Goal: Transaction & Acquisition: Download file/media

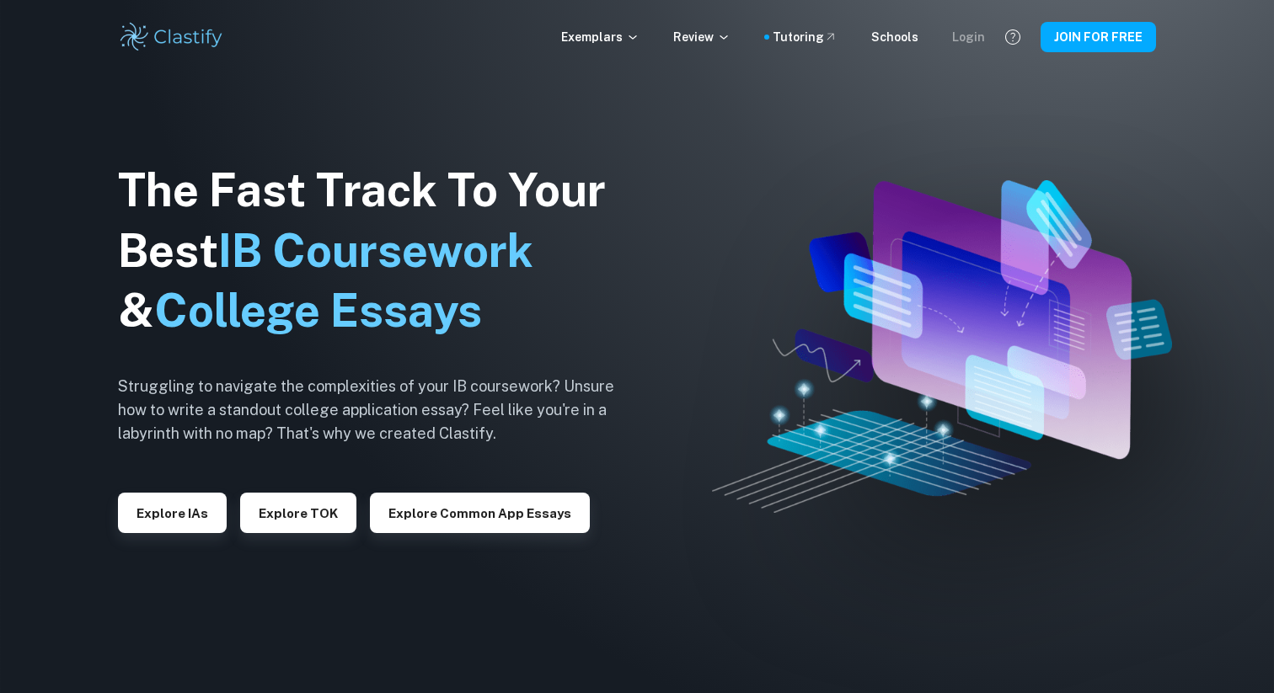
click at [969, 40] on div "Login" at bounding box center [968, 37] width 33 height 19
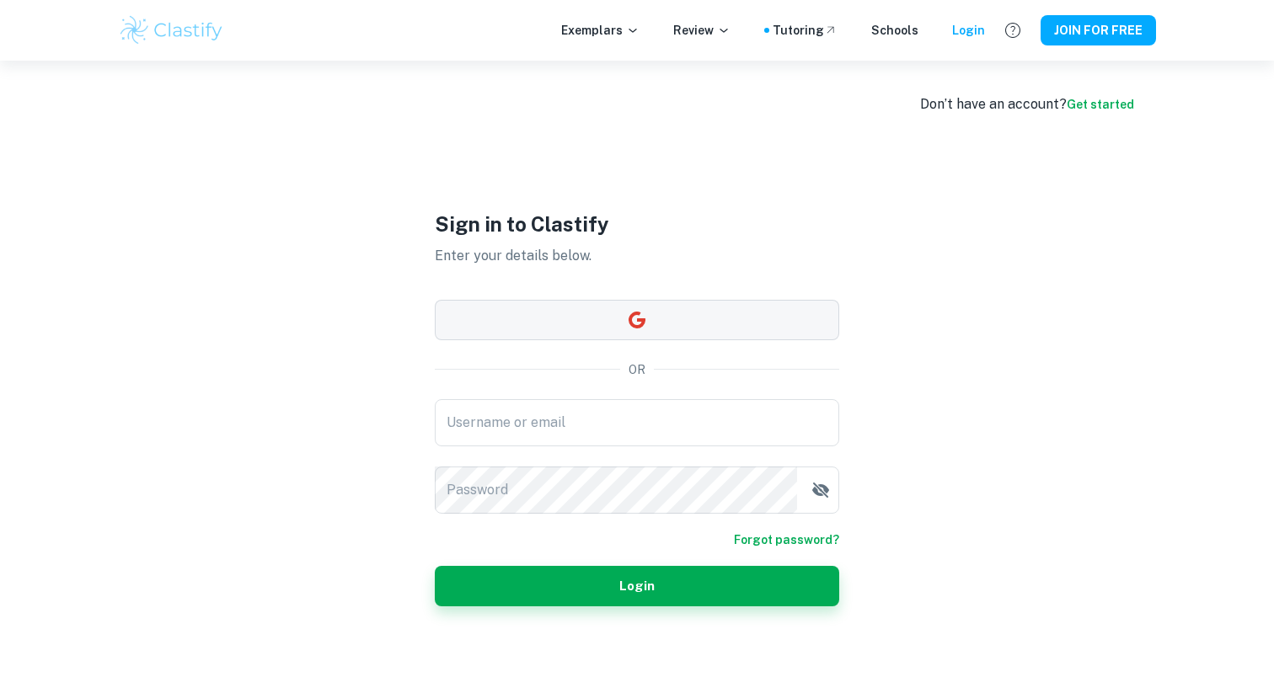
click at [631, 327] on icon "button" at bounding box center [637, 320] width 20 height 20
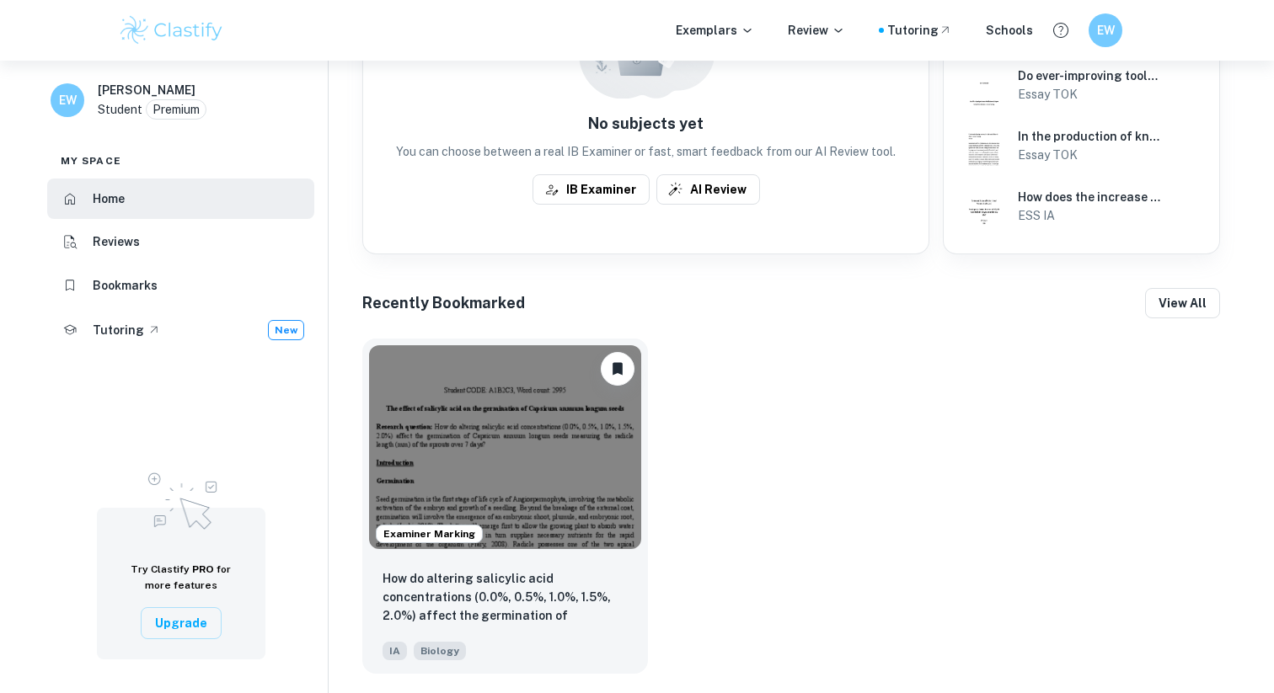
scroll to position [559, 0]
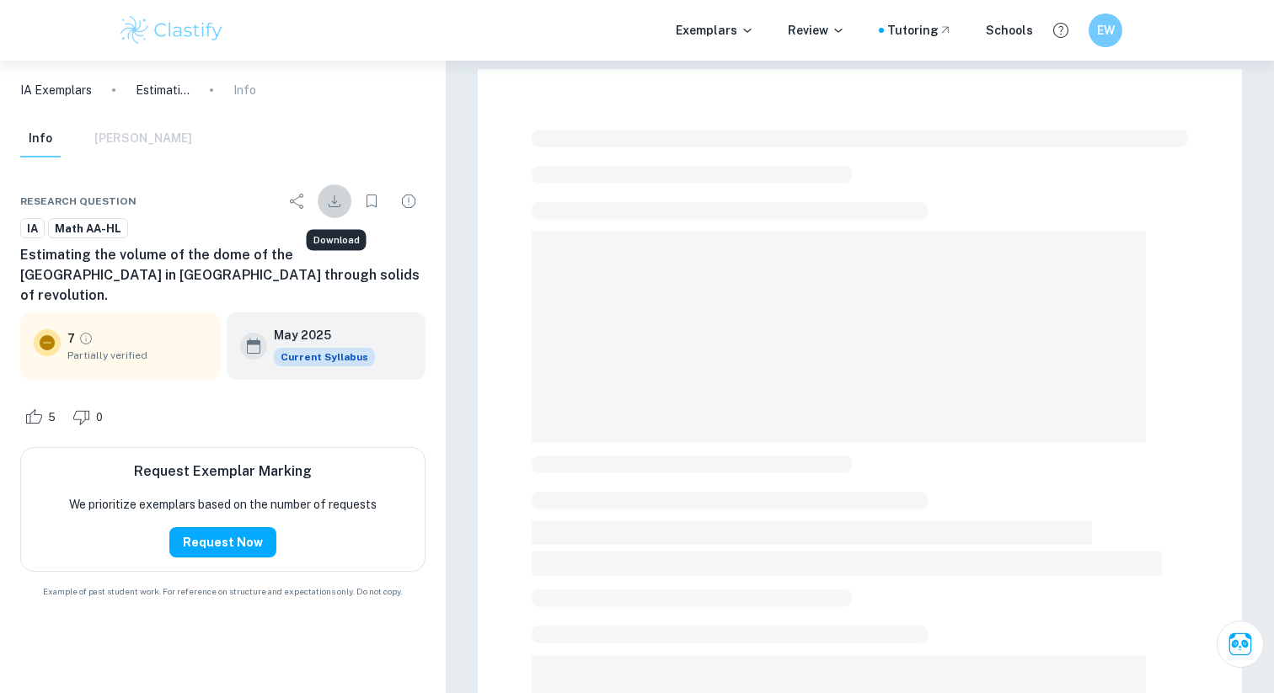
click at [340, 195] on icon "Download" at bounding box center [334, 201] width 20 height 20
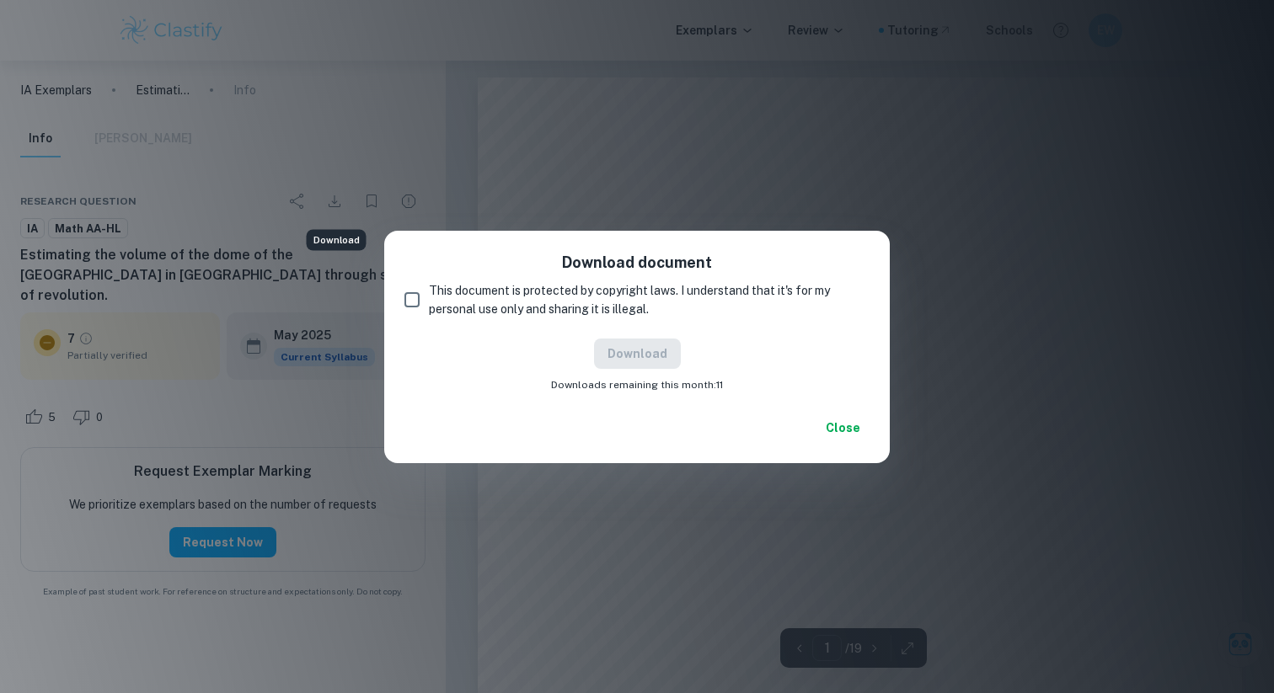
click at [642, 306] on span "This document is protected by copyright laws. I understand that it's for my per…" at bounding box center [642, 299] width 427 height 37
click at [429, 306] on input "This document is protected by copyright laws. I understand that it's for my per…" at bounding box center [412, 300] width 34 height 34
checkbox input "true"
click at [648, 342] on button "Download" at bounding box center [637, 354] width 87 height 30
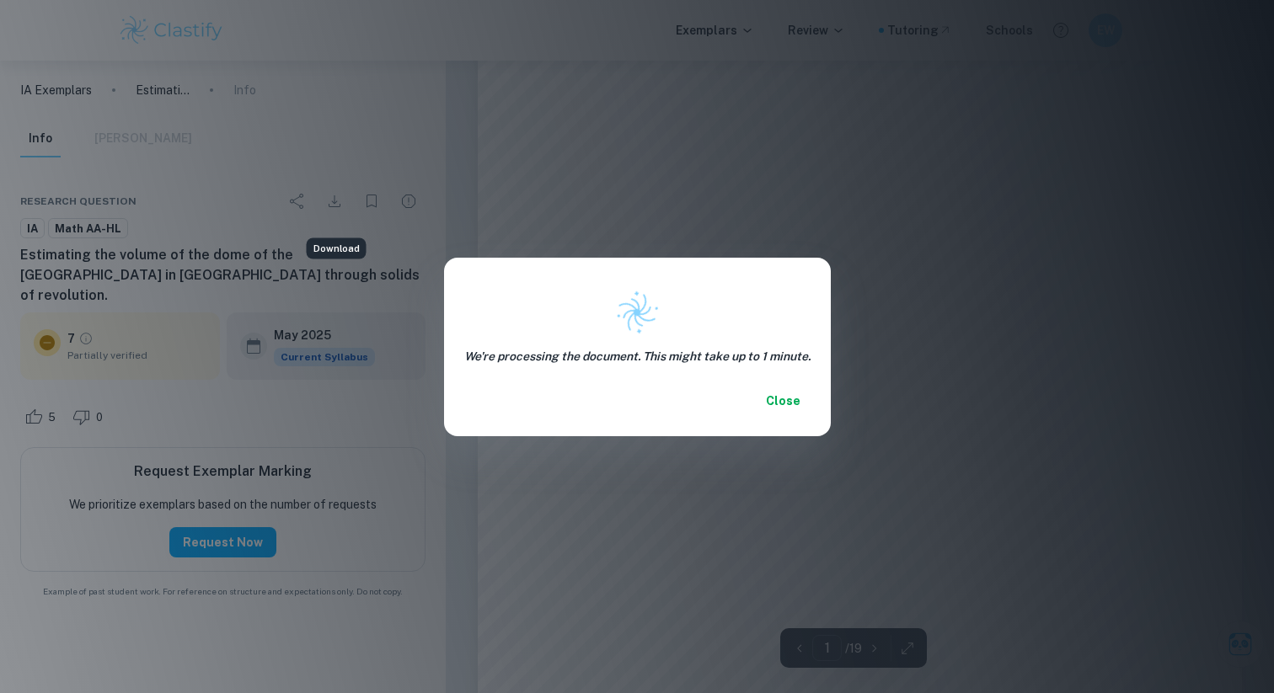
scroll to position [350, 0]
